Goal: Navigation & Orientation: Find specific page/section

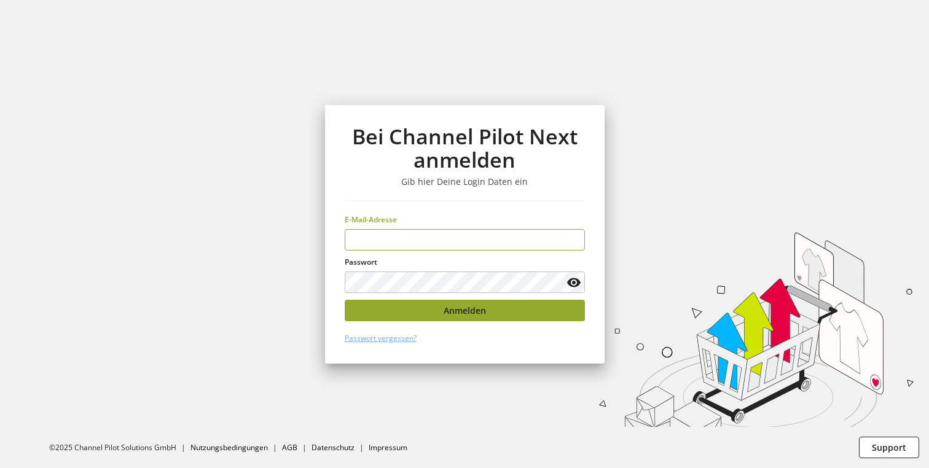
type input "**********"
click at [412, 306] on button "Anmelden" at bounding box center [465, 310] width 240 height 21
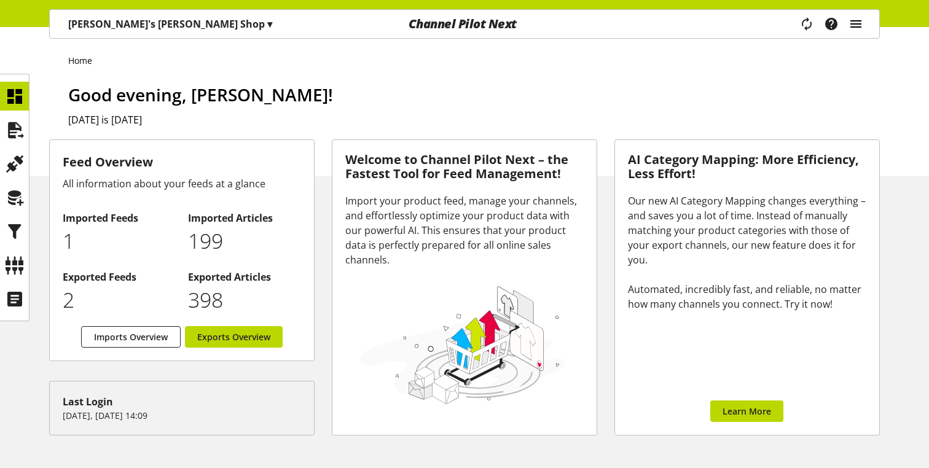
click at [856, 21] on icon "main navigation" at bounding box center [855, 24] width 15 height 22
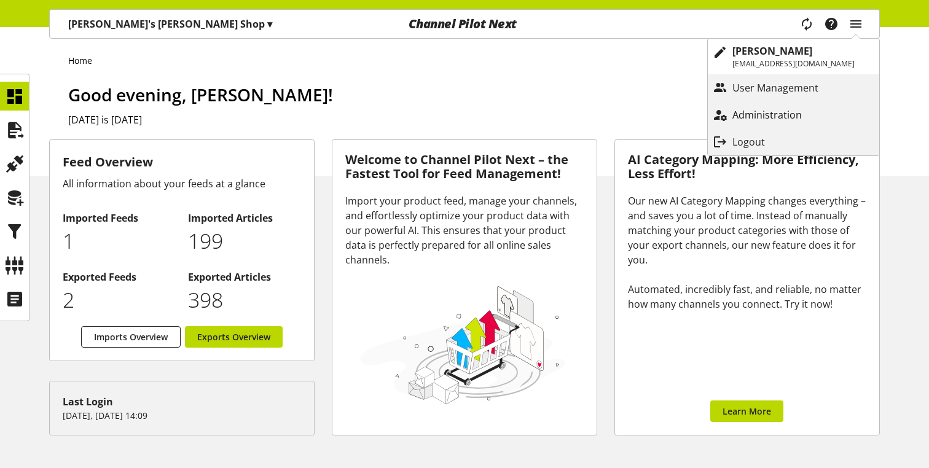
click at [760, 110] on p "Administration" at bounding box center [779, 114] width 94 height 15
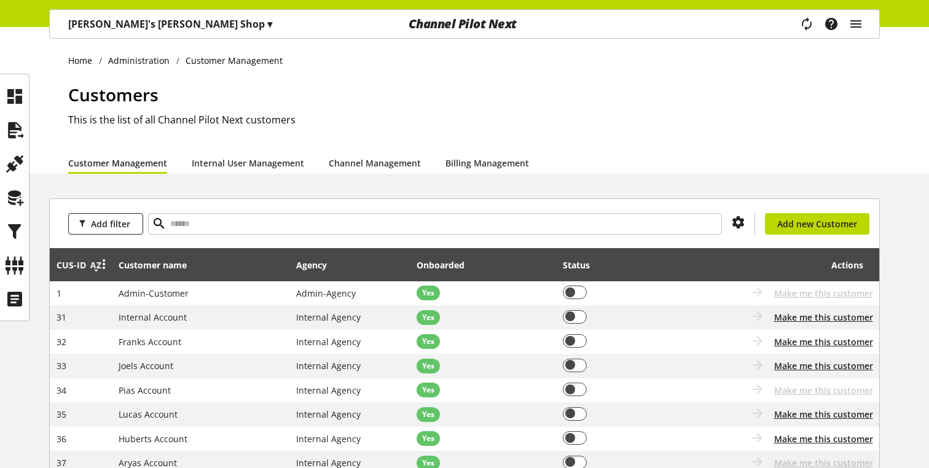
click at [95, 273] on icon at bounding box center [95, 265] width 15 height 22
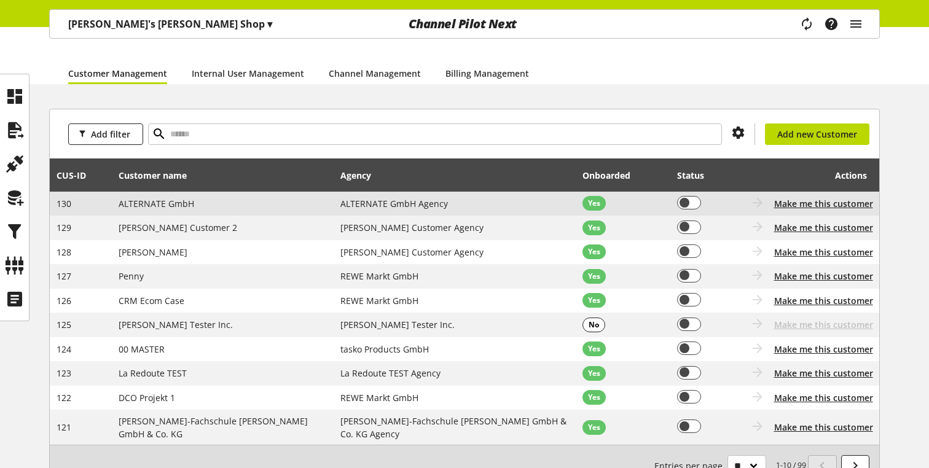
scroll to position [93, 0]
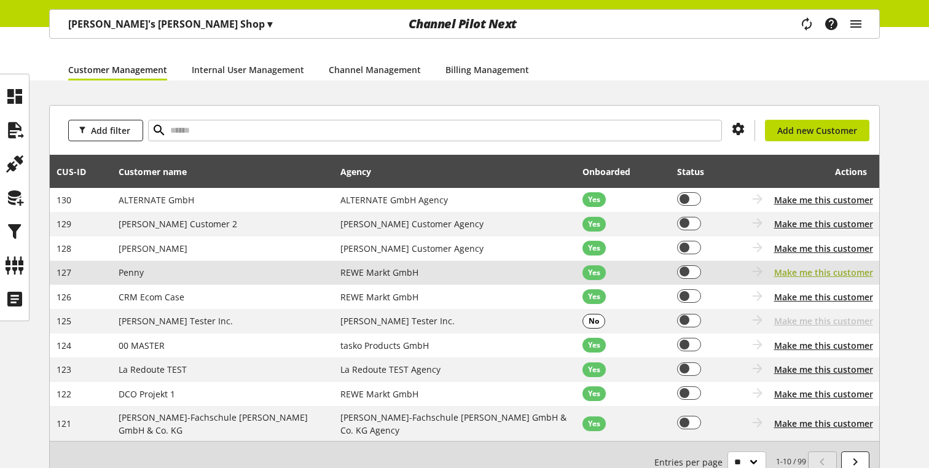
click at [809, 275] on span "Make me this customer" at bounding box center [823, 272] width 99 height 13
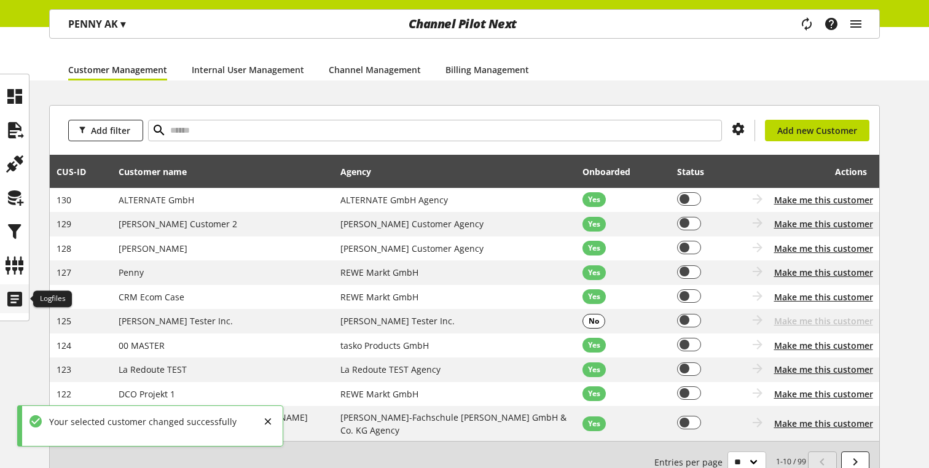
click at [12, 293] on icon at bounding box center [15, 299] width 20 height 25
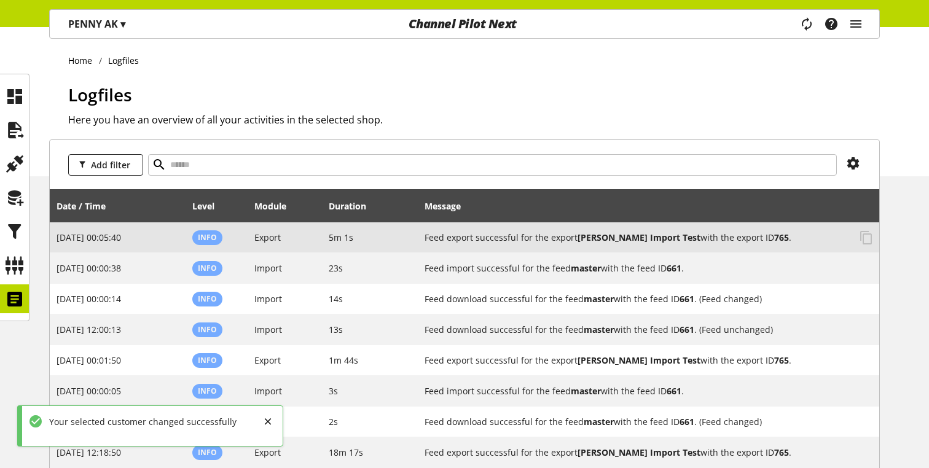
scroll to position [5, 0]
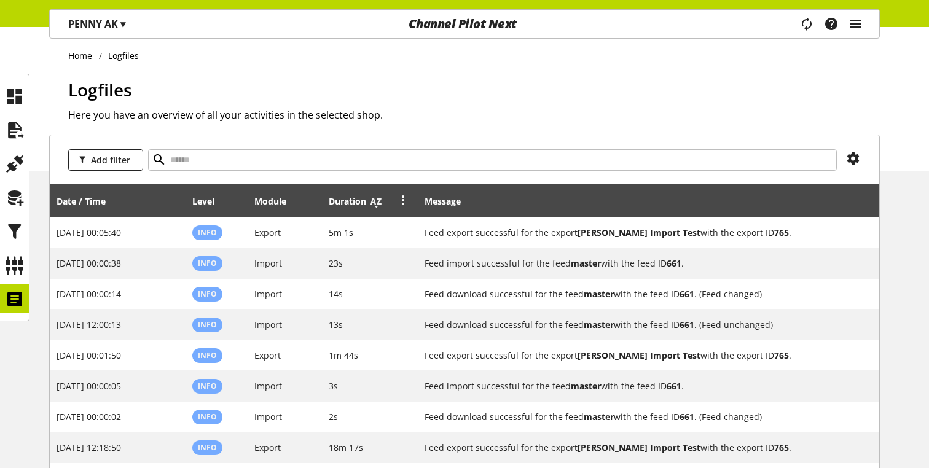
click at [374, 202] on icon at bounding box center [376, 201] width 15 height 22
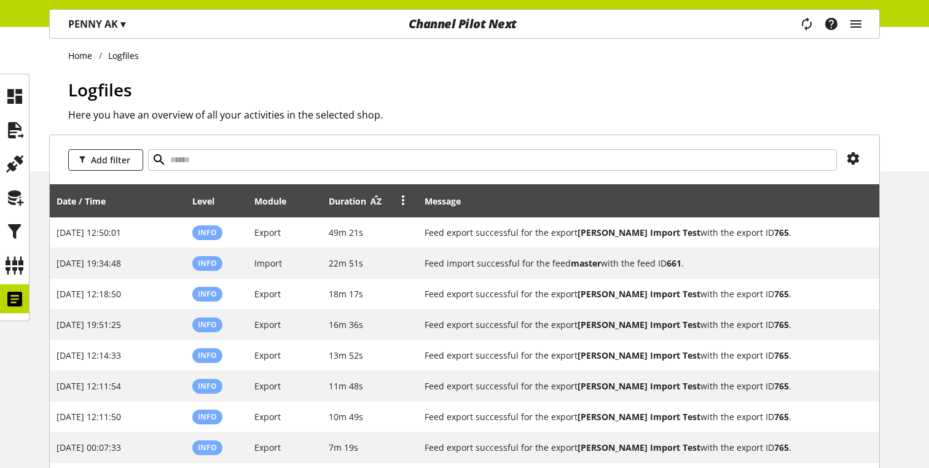
click at [374, 201] on icon at bounding box center [376, 201] width 15 height 22
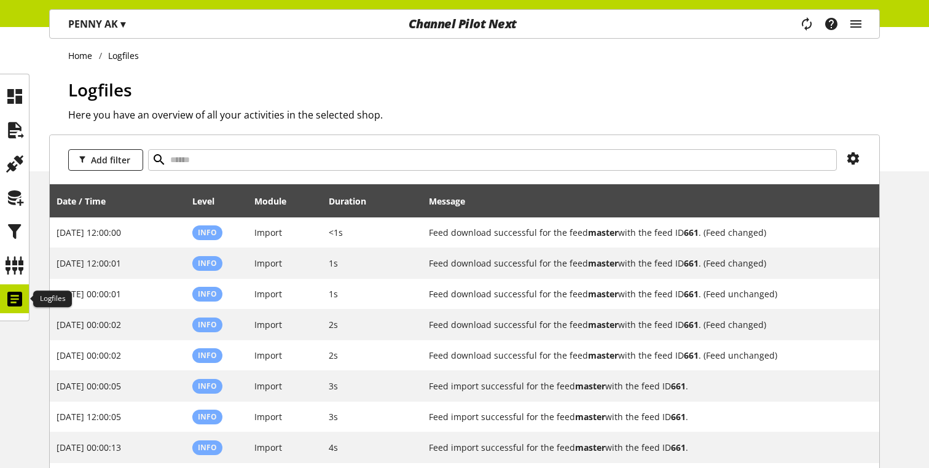
click at [2, 306] on div at bounding box center [14, 298] width 29 height 29
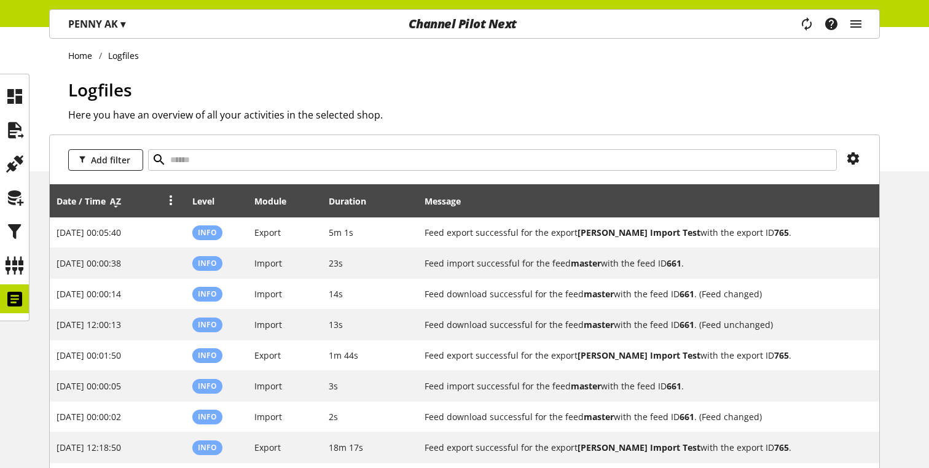
click at [116, 203] on icon at bounding box center [115, 201] width 15 height 22
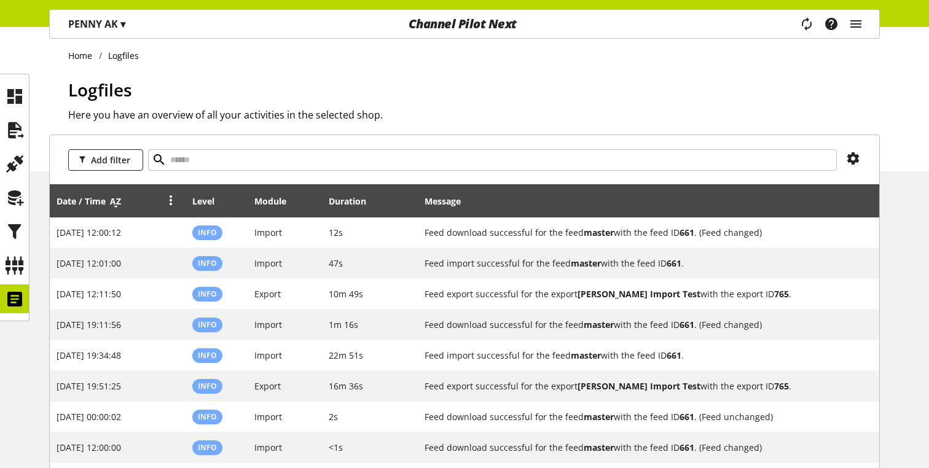
click at [117, 208] on icon at bounding box center [115, 201] width 15 height 22
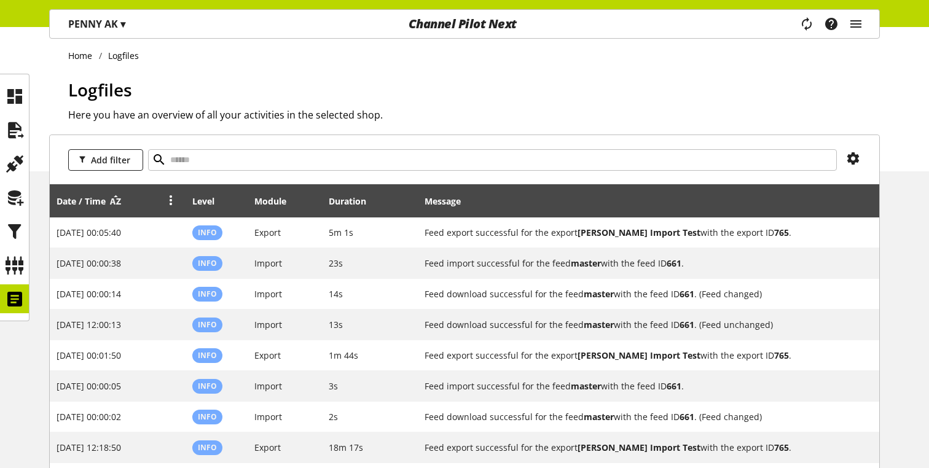
click at [117, 205] on icon at bounding box center [115, 201] width 15 height 22
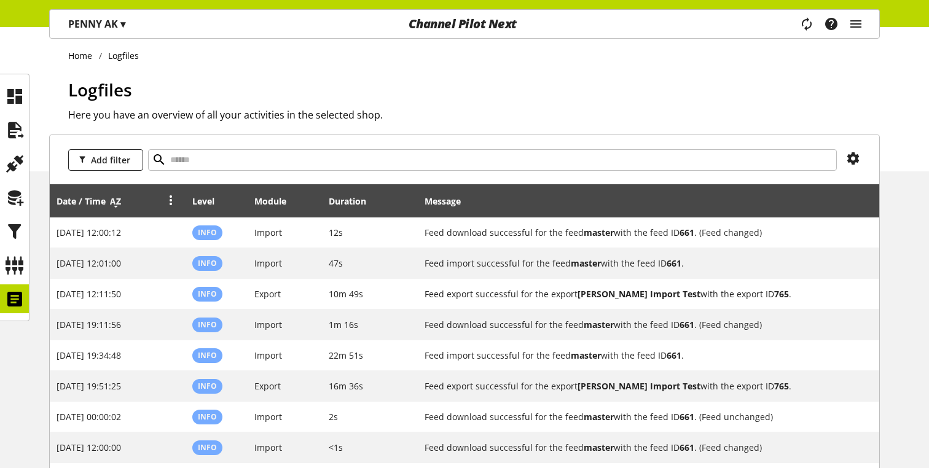
click at [117, 205] on icon at bounding box center [115, 201] width 15 height 22
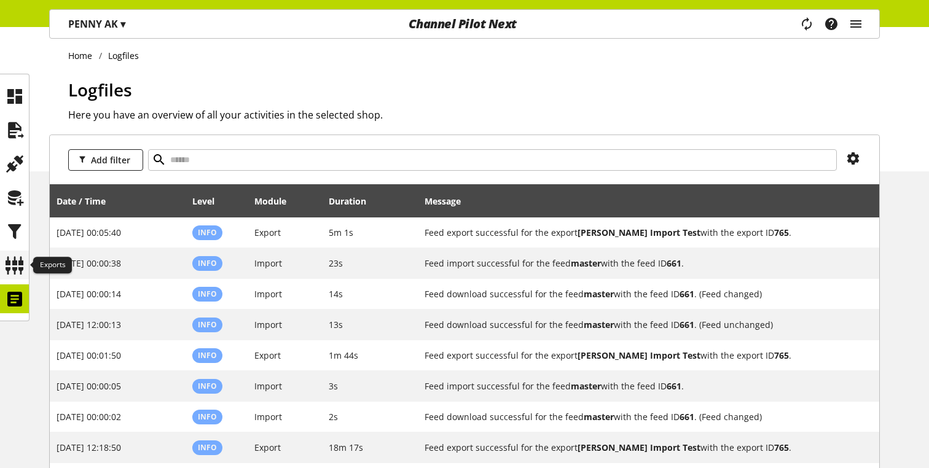
click at [16, 262] on icon at bounding box center [15, 265] width 20 height 25
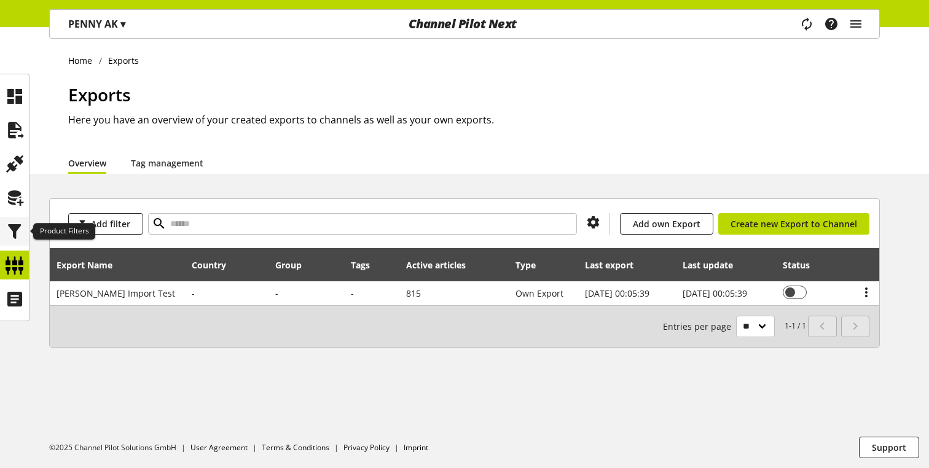
click at [18, 225] on icon at bounding box center [15, 231] width 20 height 25
